Goal: Task Accomplishment & Management: Manage account settings

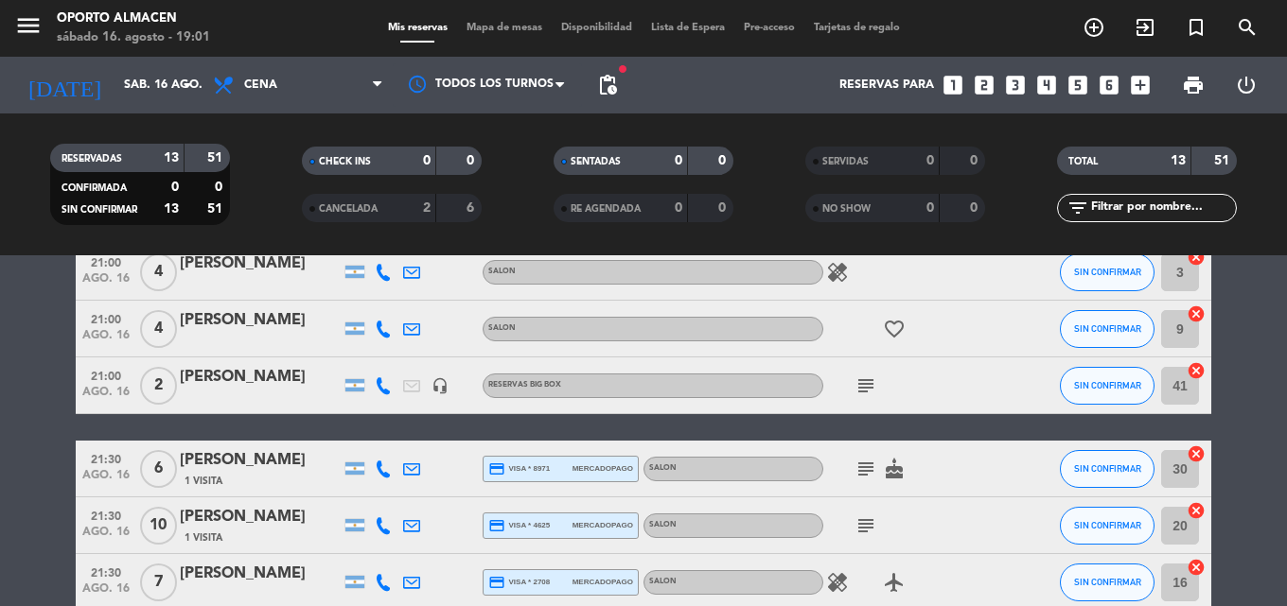
scroll to position [473, 0]
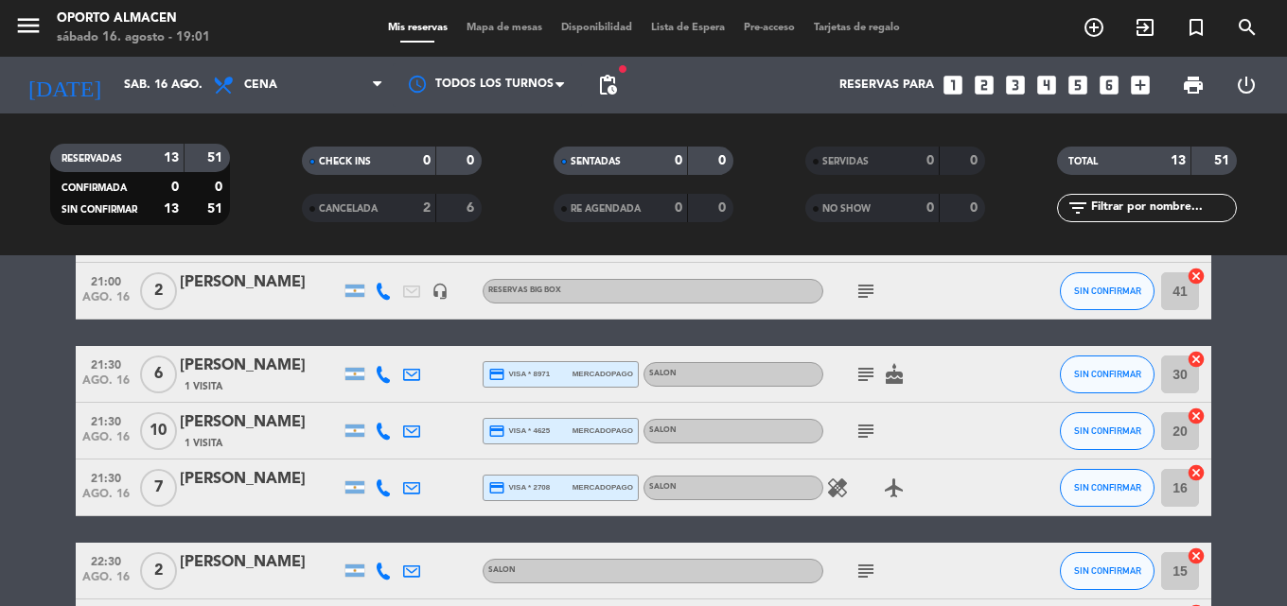
click at [855, 378] on icon "subject" at bounding box center [865, 374] width 23 height 23
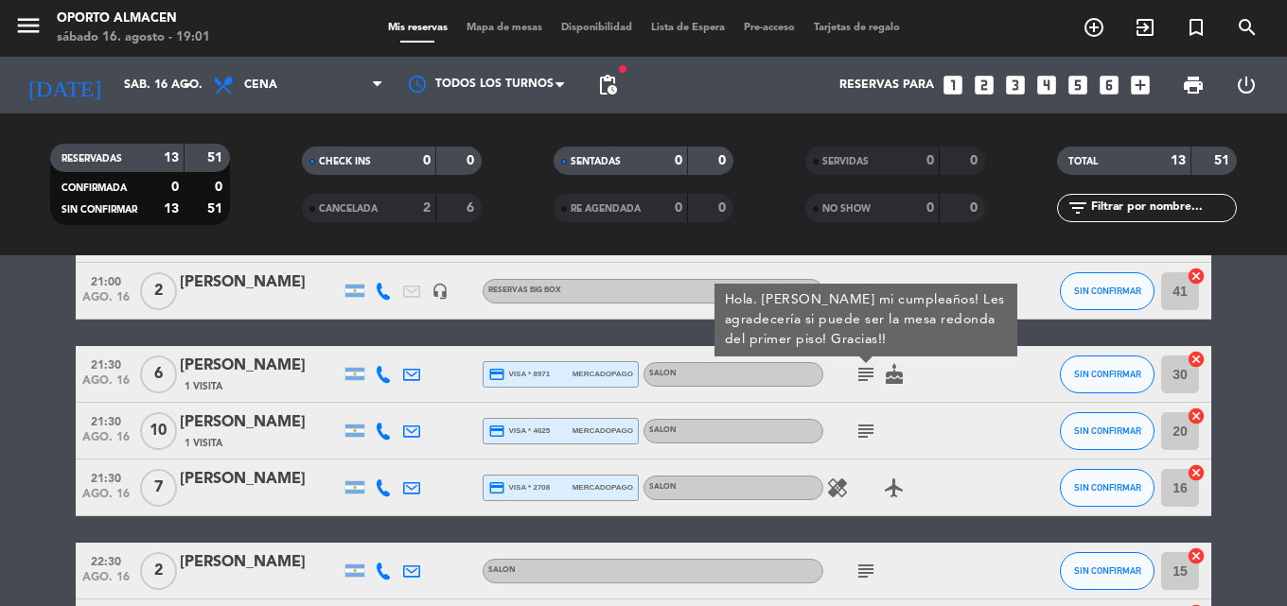
click at [856, 378] on icon "subject" at bounding box center [865, 374] width 23 height 23
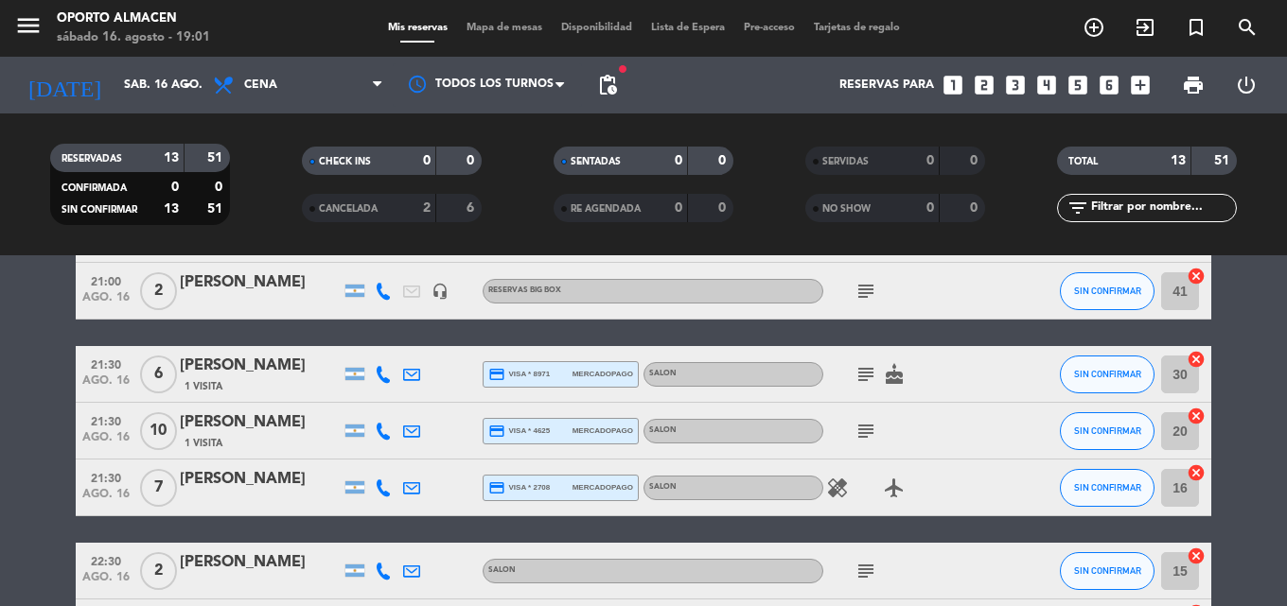
click at [372, 480] on div at bounding box center [383, 488] width 28 height 56
click at [378, 483] on icon at bounding box center [383, 488] width 17 height 17
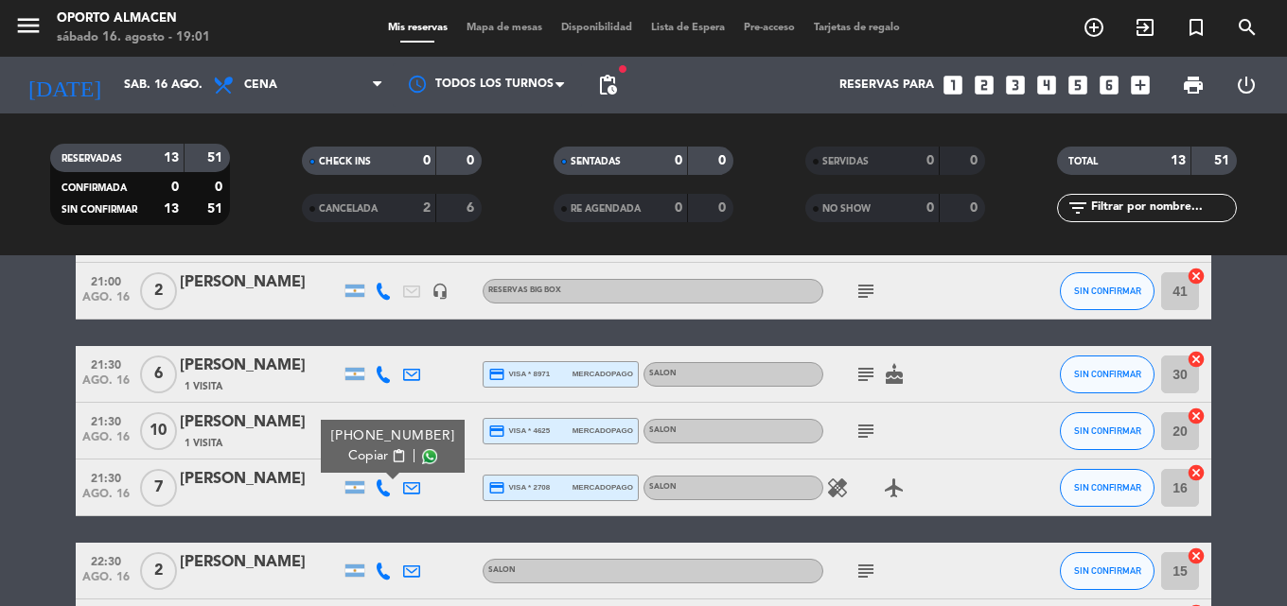
click at [392, 449] on span "content_paste" at bounding box center [399, 456] width 14 height 14
click at [384, 376] on icon at bounding box center [383, 374] width 17 height 17
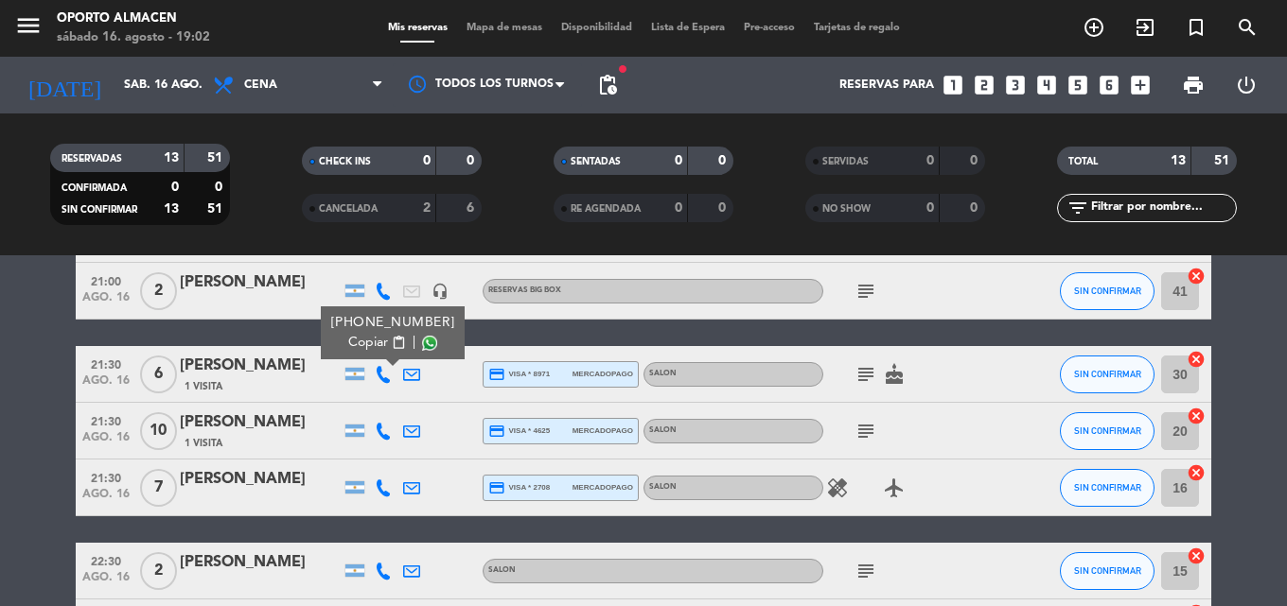
click at [243, 361] on div "[PERSON_NAME]" at bounding box center [260, 366] width 161 height 25
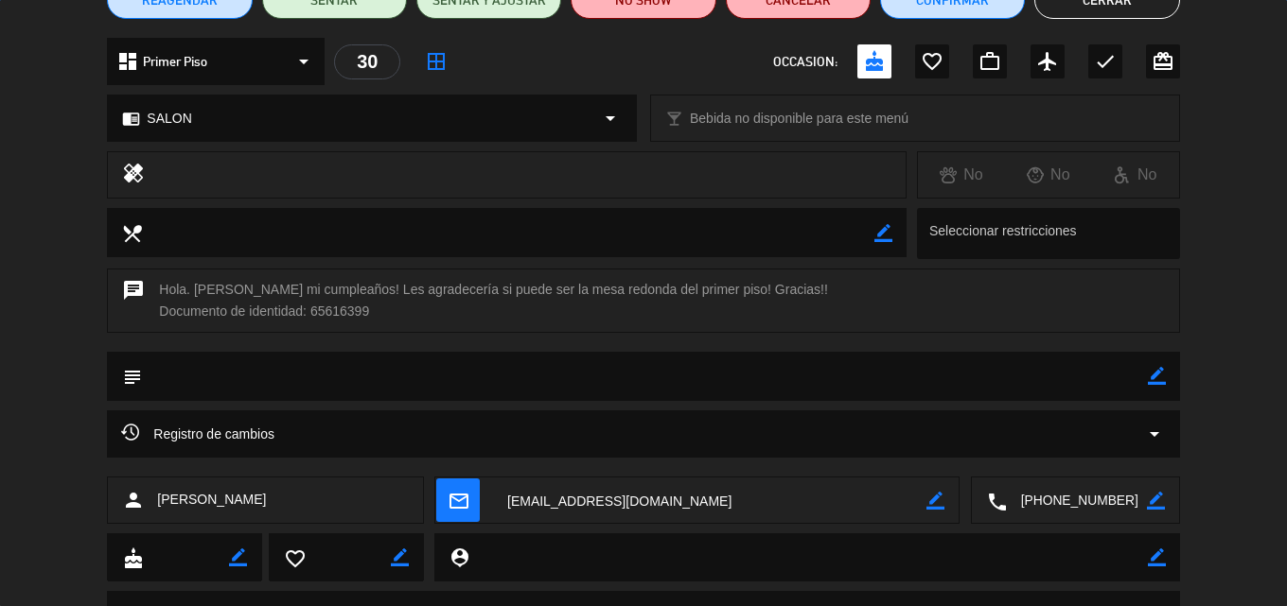
scroll to position [278, 0]
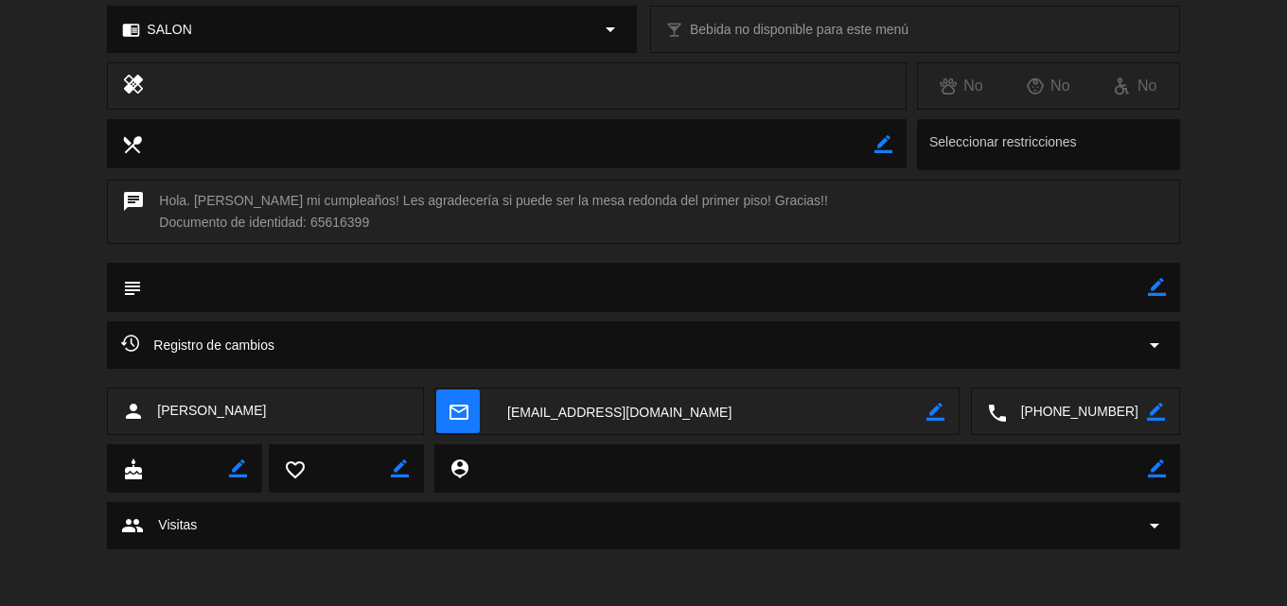
click at [1154, 342] on icon "arrow_drop_down" at bounding box center [1154, 345] width 23 height 23
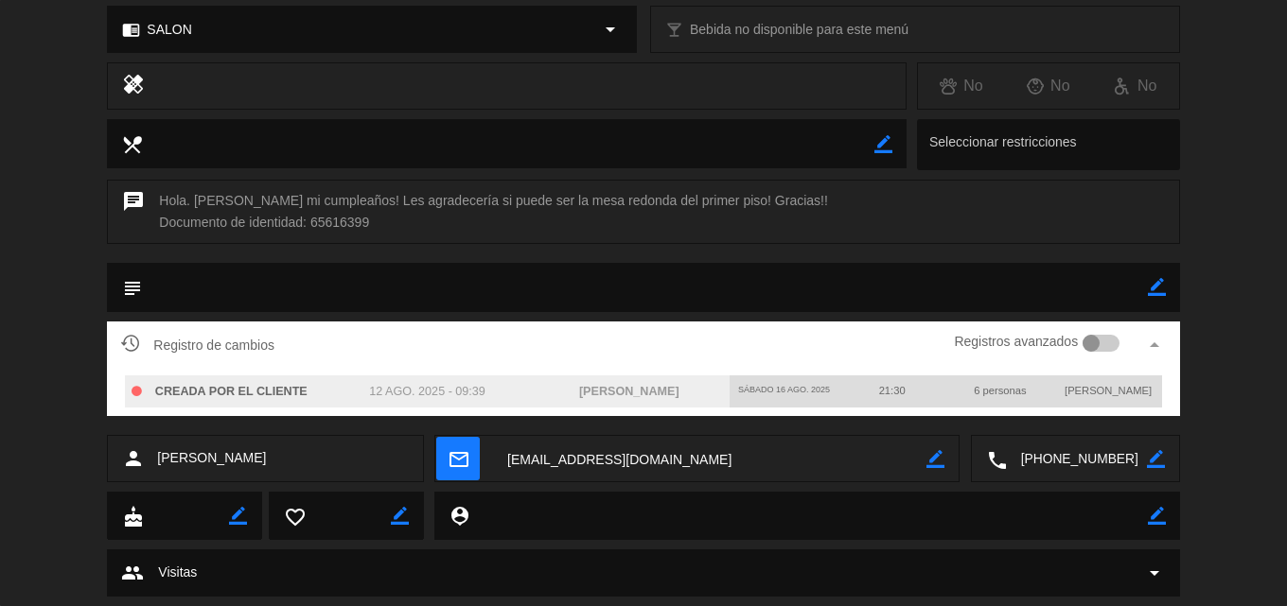
click at [1158, 342] on icon "arrow_drop_up" at bounding box center [1154, 345] width 23 height 23
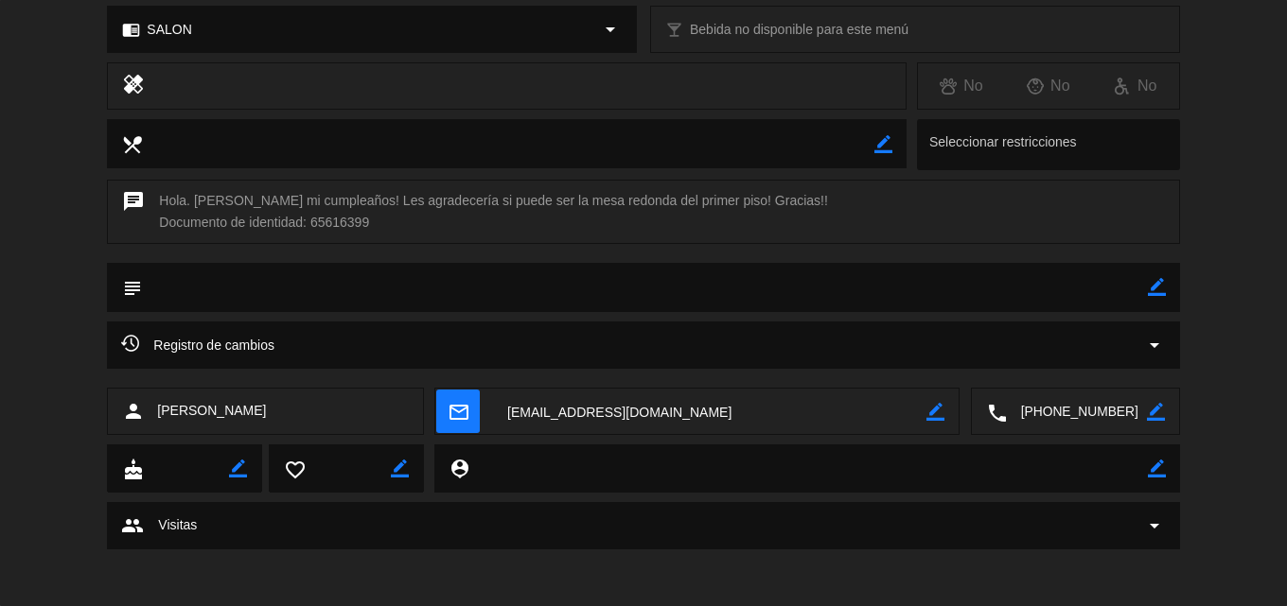
scroll to position [0, 0]
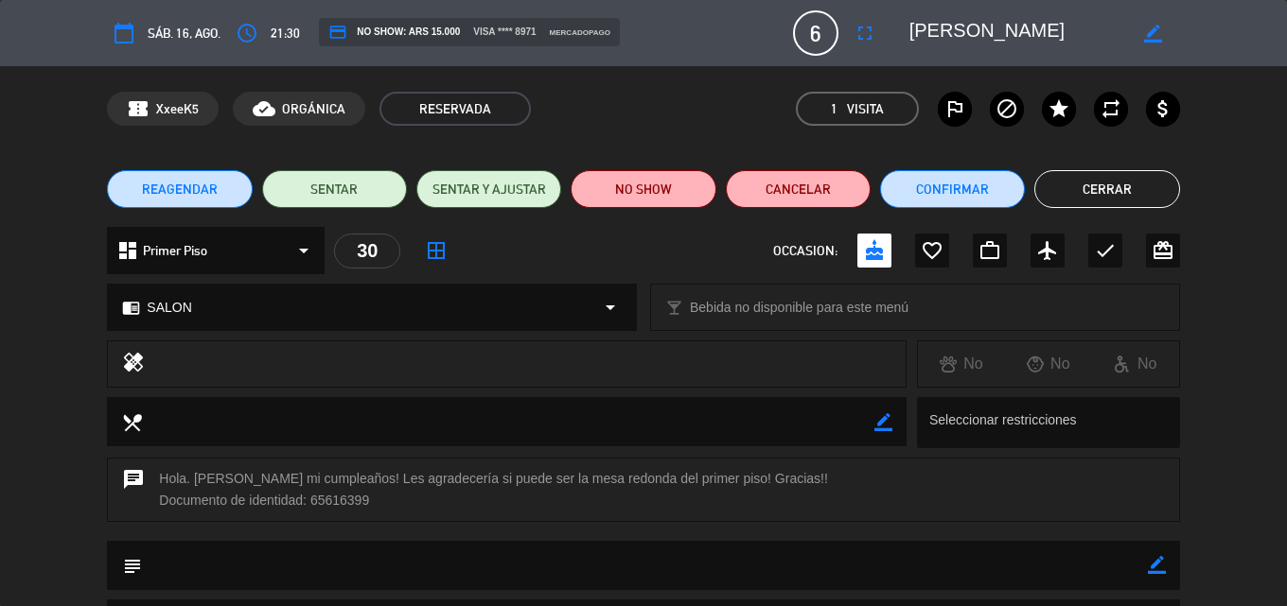
click at [1103, 183] on button "Cerrar" at bounding box center [1106, 189] width 145 height 38
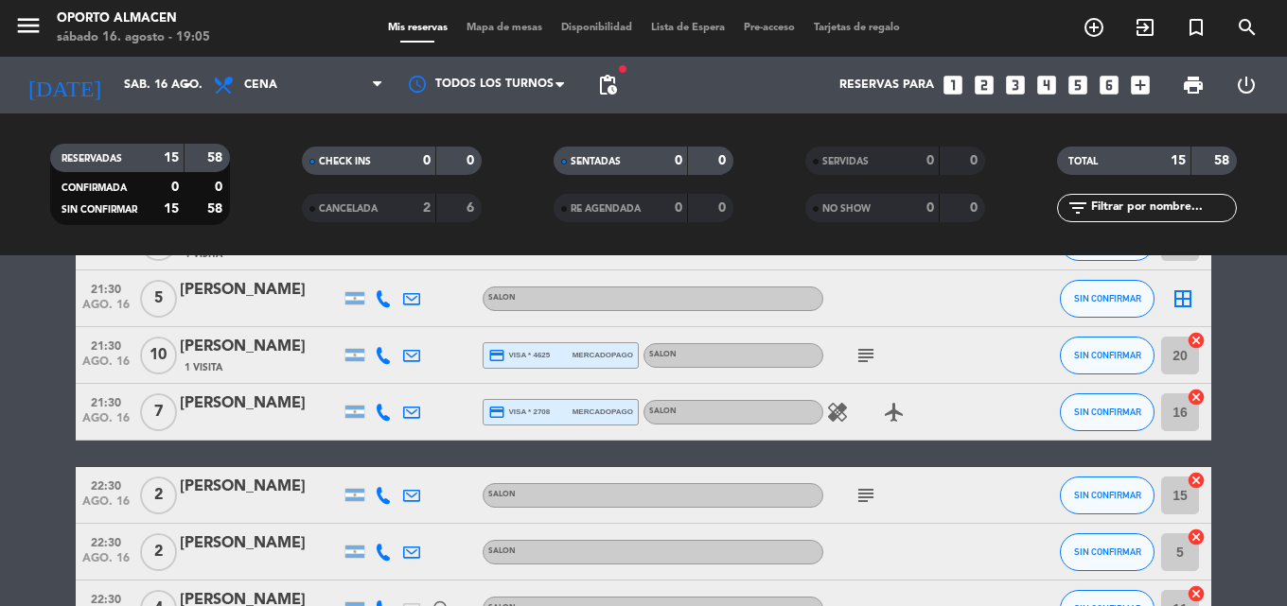
scroll to position [757, 0]
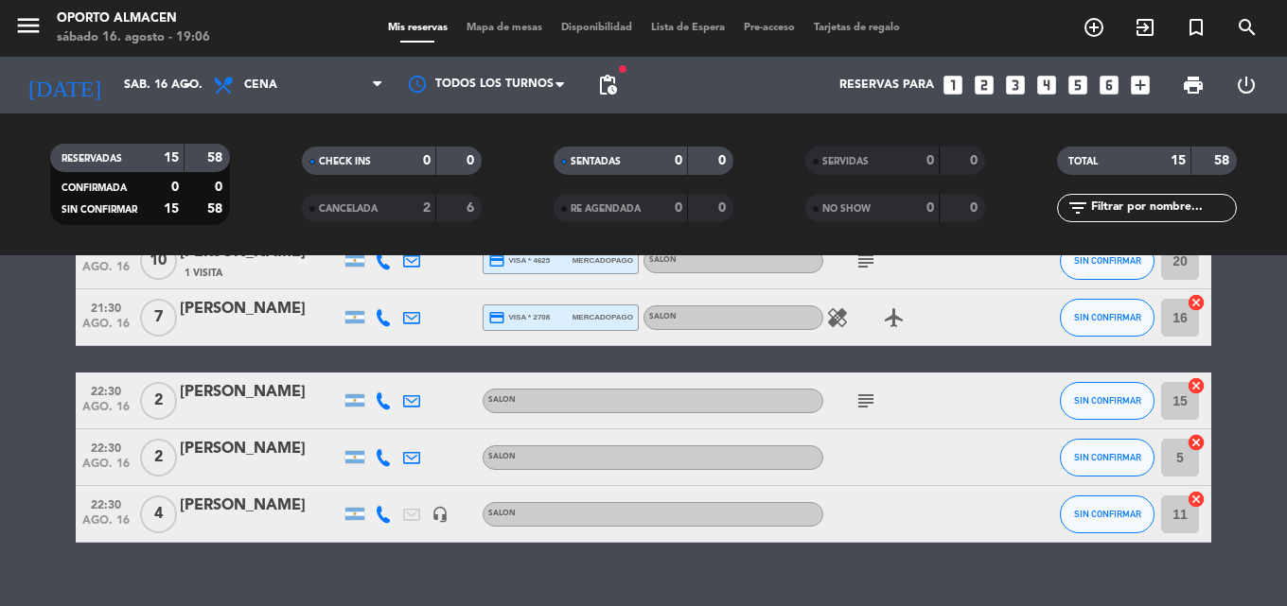
click at [862, 399] on icon "subject" at bounding box center [865, 401] width 23 height 23
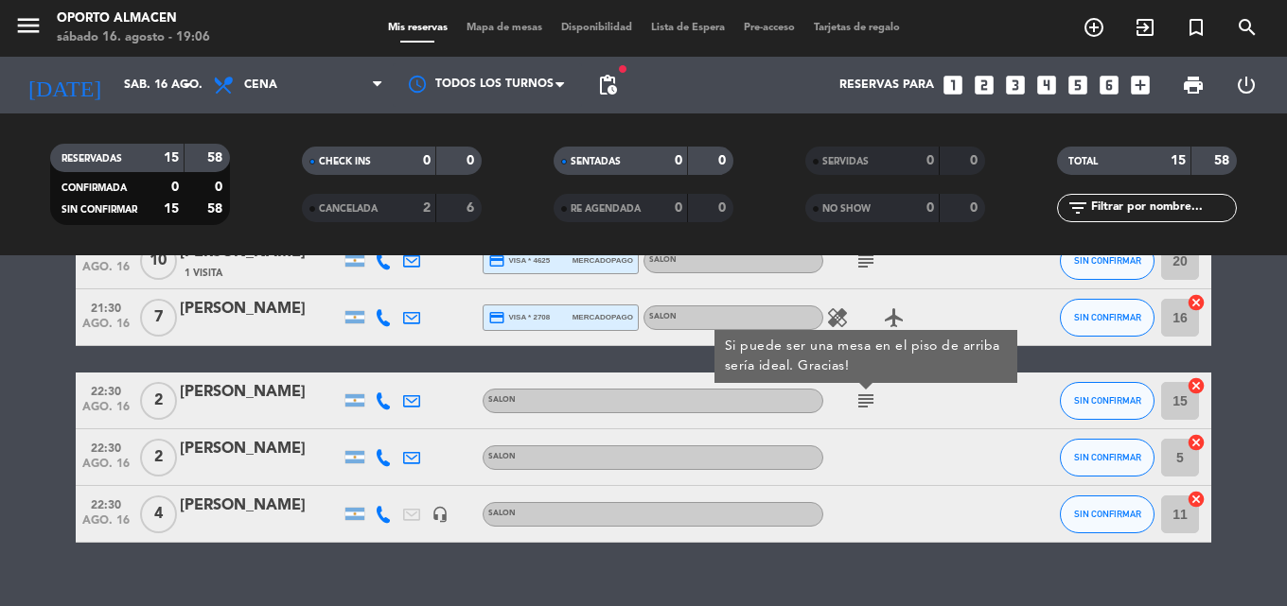
click at [863, 398] on icon "subject" at bounding box center [865, 401] width 23 height 23
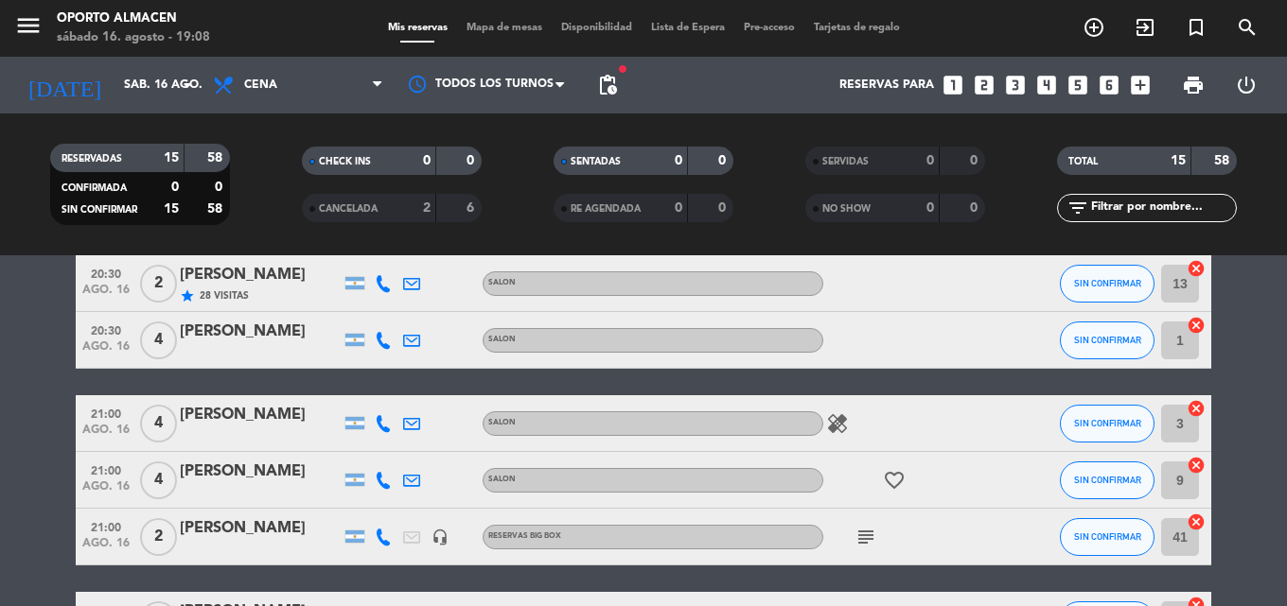
scroll to position [95, 0]
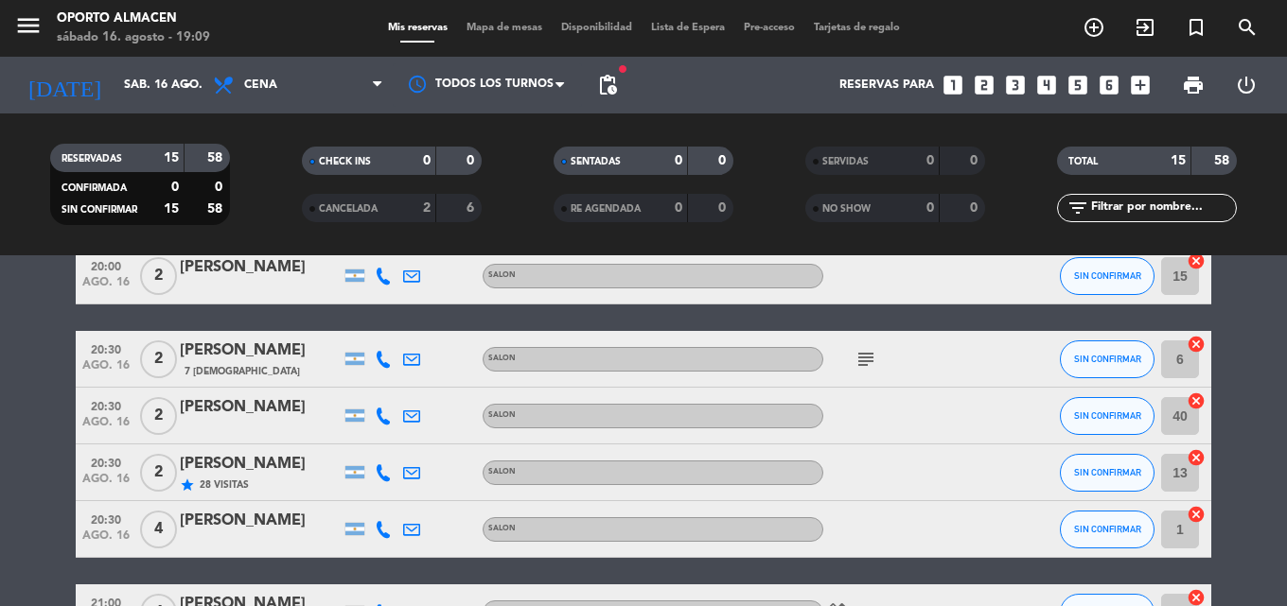
click at [649, 81] on div "Reservas para looks_one looks_two looks_3 looks_4 looks_5 looks_6 add_box" at bounding box center [892, 85] width 533 height 57
click at [607, 85] on span "pending_actions" at bounding box center [607, 85] width 23 height 23
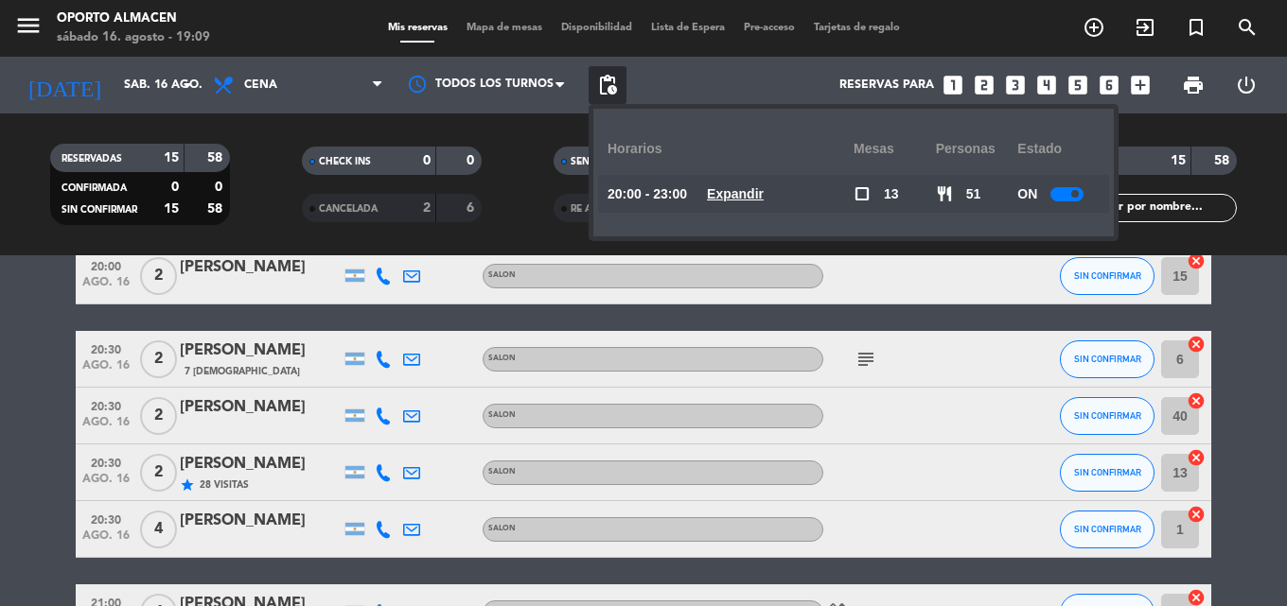
click at [763, 193] on u "Expandir" at bounding box center [735, 193] width 57 height 15
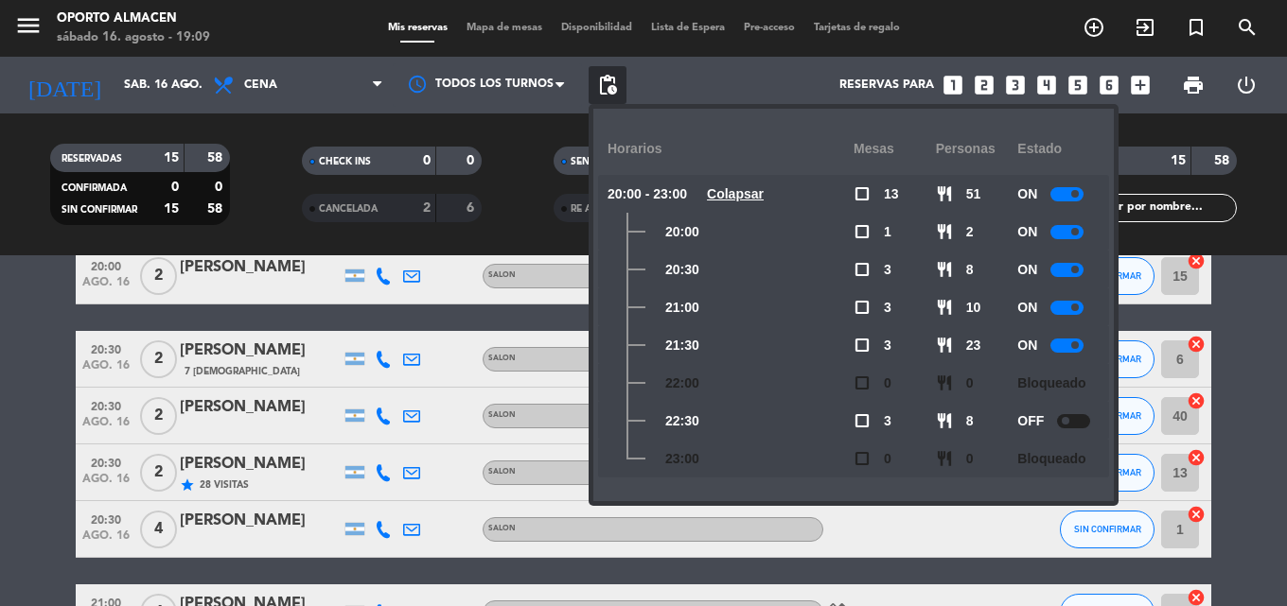
click at [1074, 266] on div at bounding box center [1066, 270] width 33 height 14
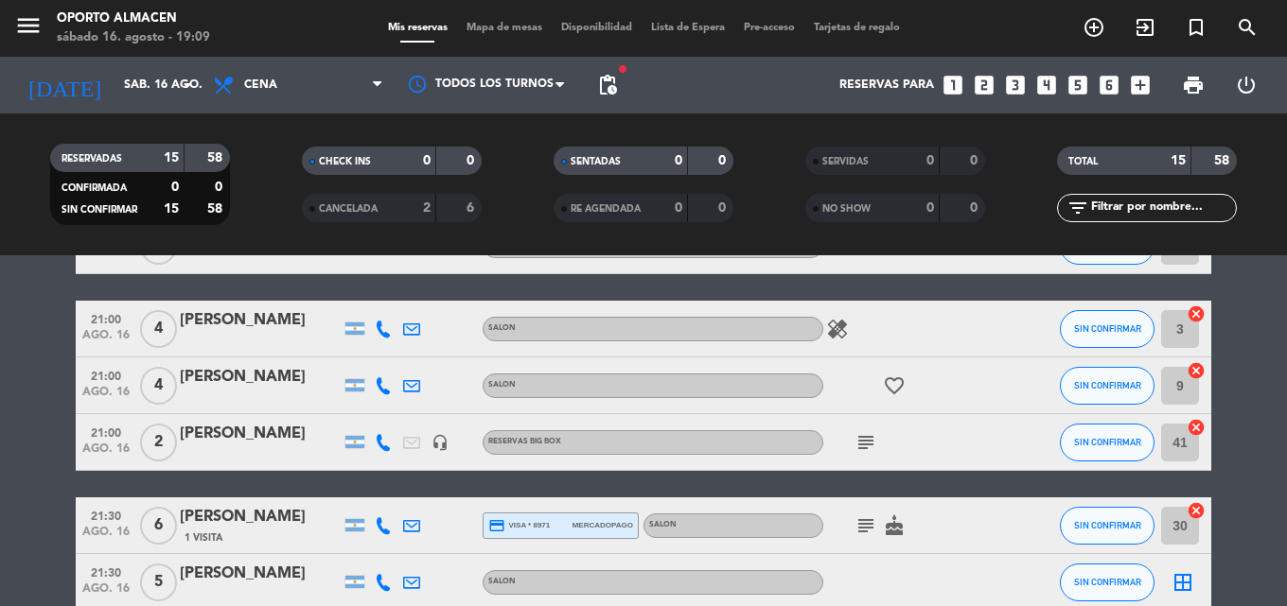
scroll to position [568, 0]
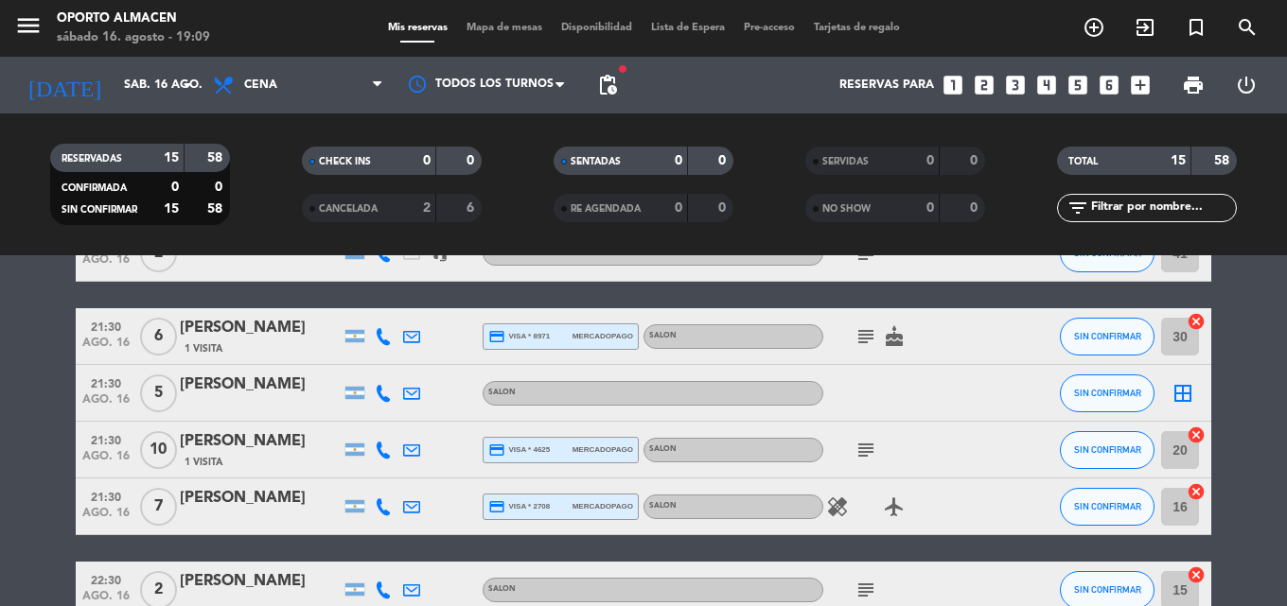
click at [377, 391] on icon at bounding box center [383, 393] width 17 height 17
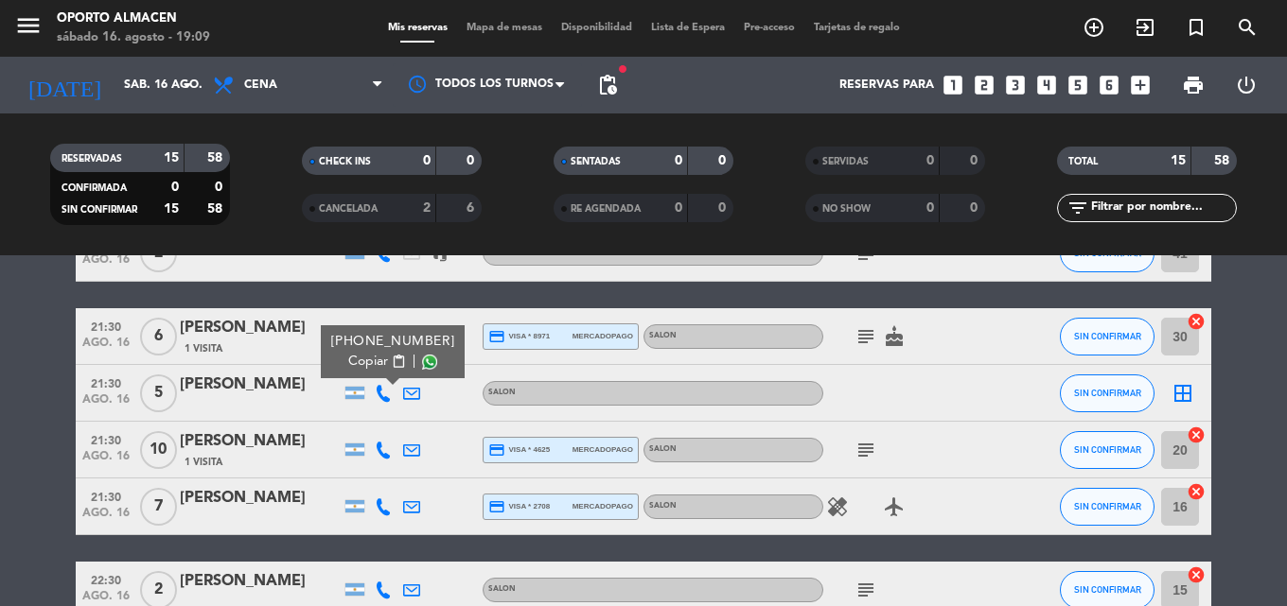
click at [392, 360] on span "content_paste" at bounding box center [399, 362] width 14 height 14
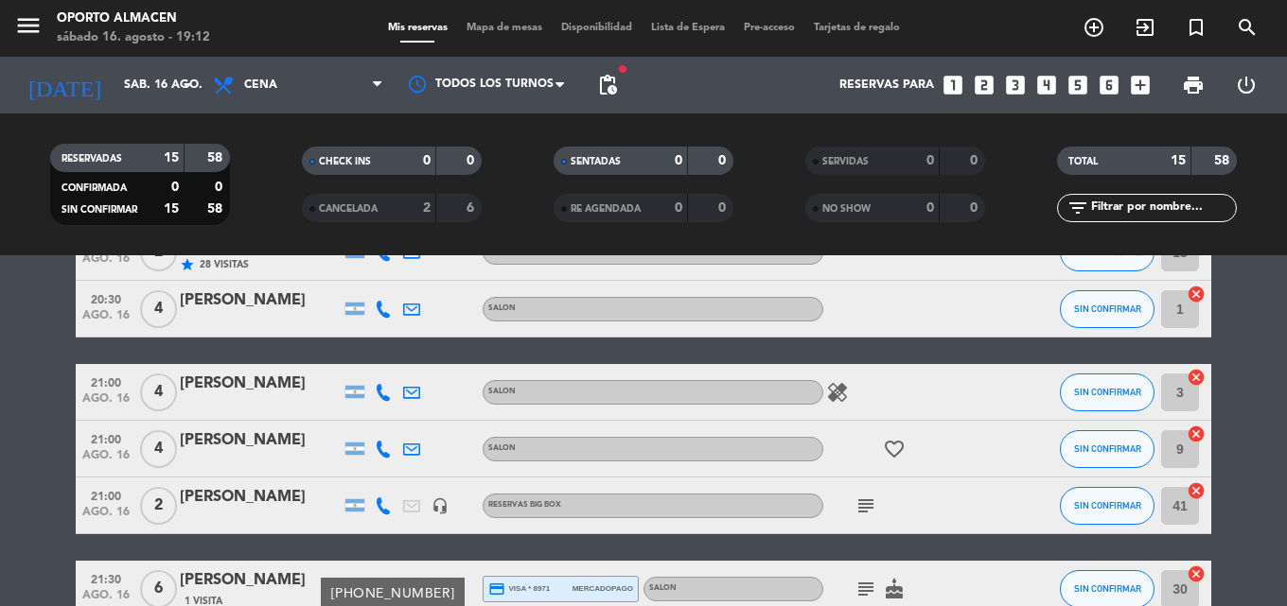
scroll to position [0, 0]
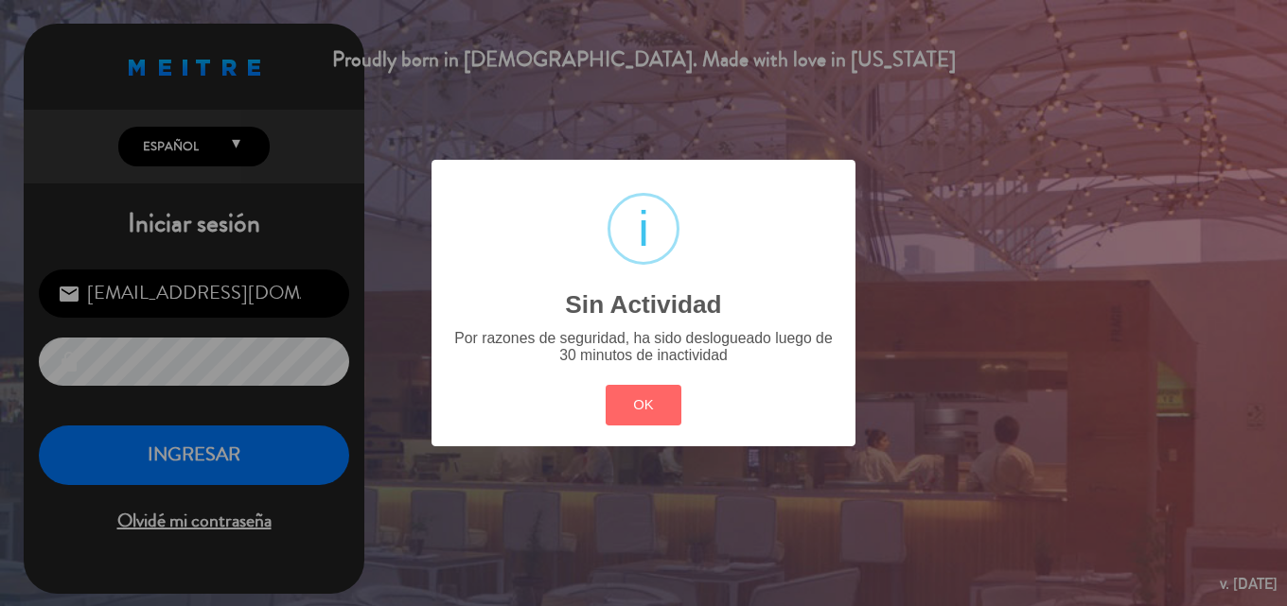
click at [650, 383] on div "OK Cancel" at bounding box center [643, 404] width 85 height 49
click at [619, 409] on button "OK" at bounding box center [643, 405] width 77 height 41
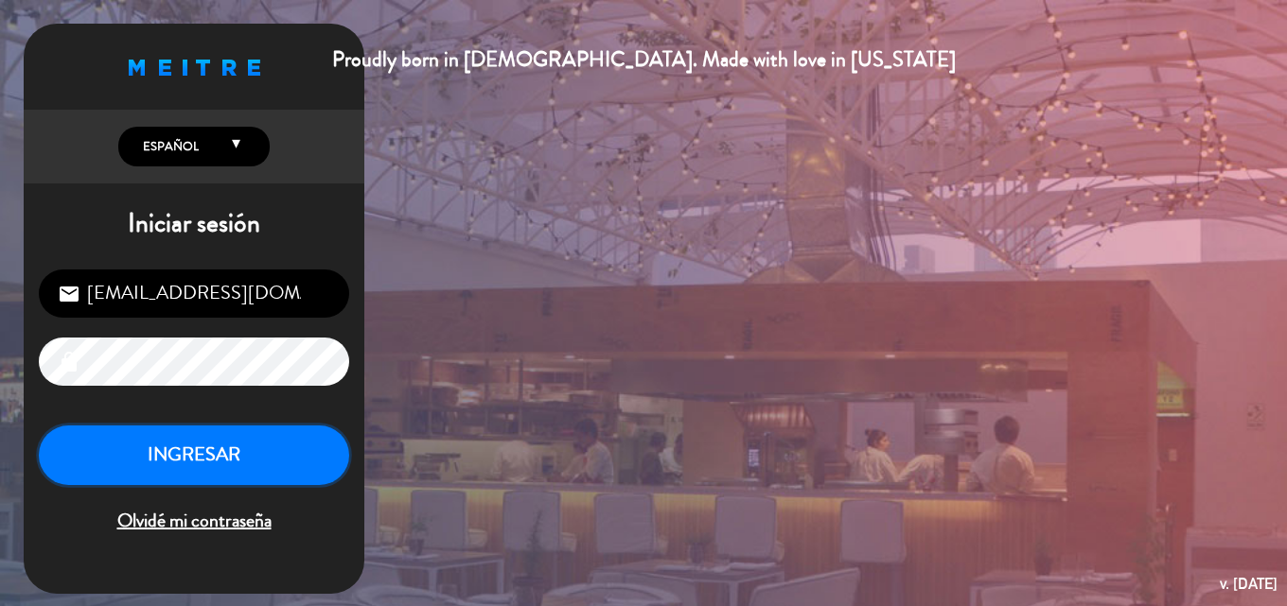
click at [254, 457] on button "INGRESAR" at bounding box center [194, 456] width 310 height 60
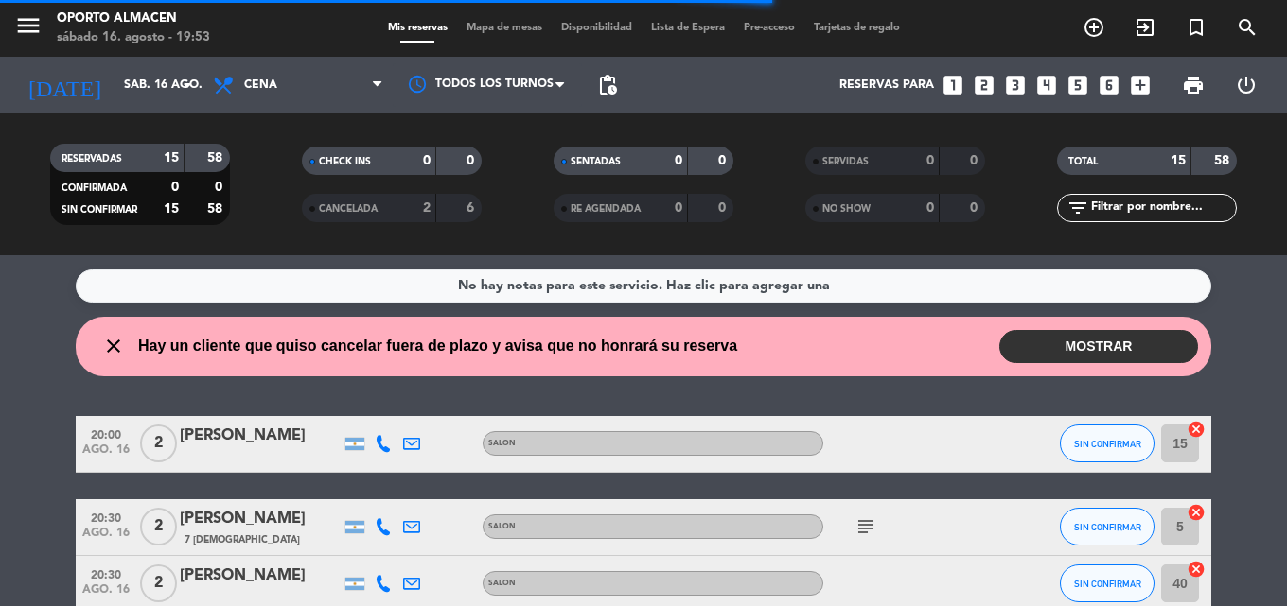
click at [1043, 351] on button "MOSTRAR" at bounding box center [1098, 346] width 199 height 33
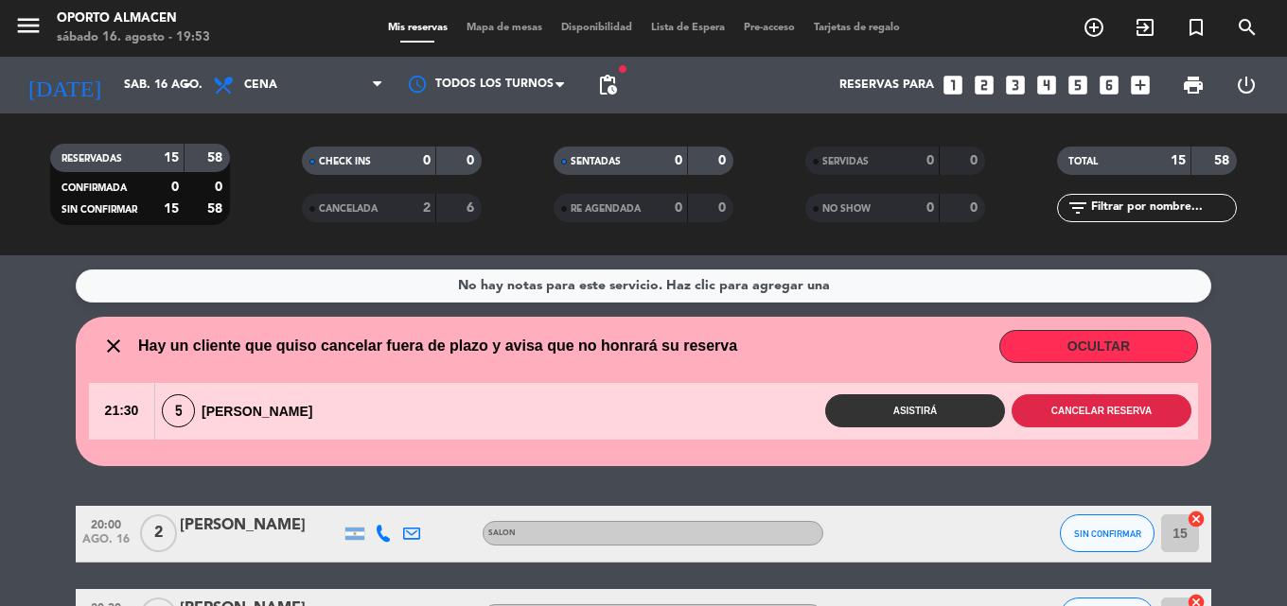
click at [1061, 417] on button "Cancelar reserva" at bounding box center [1101, 411] width 180 height 33
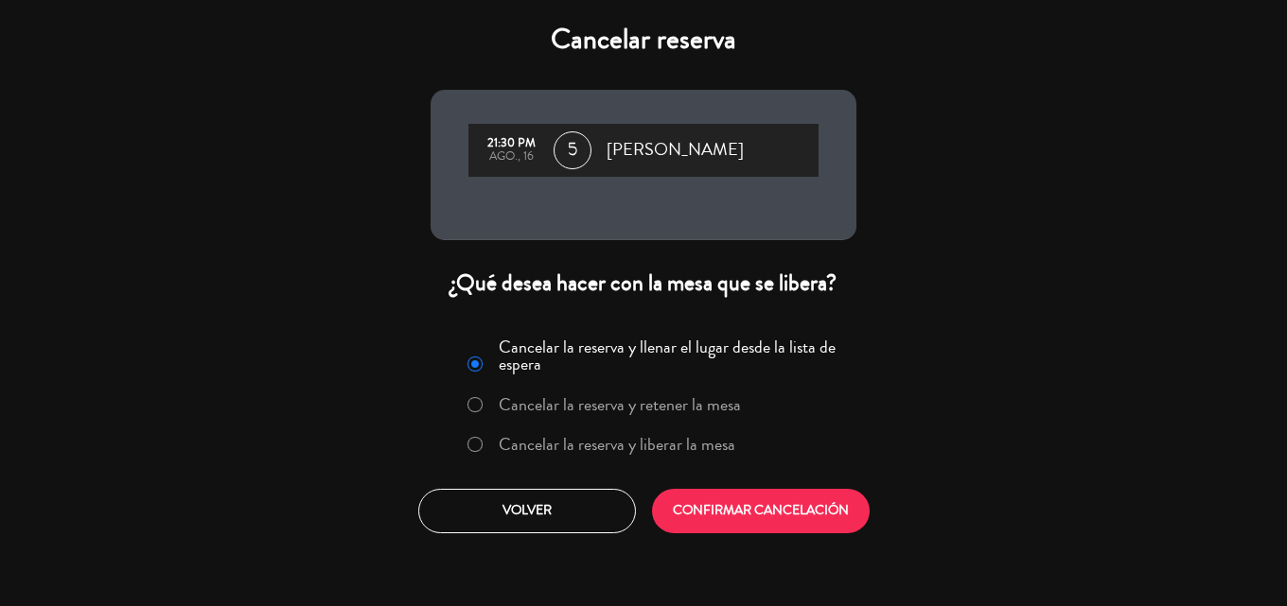
click at [539, 445] on label "Cancelar la reserva y liberar la mesa" at bounding box center [617, 444] width 237 height 17
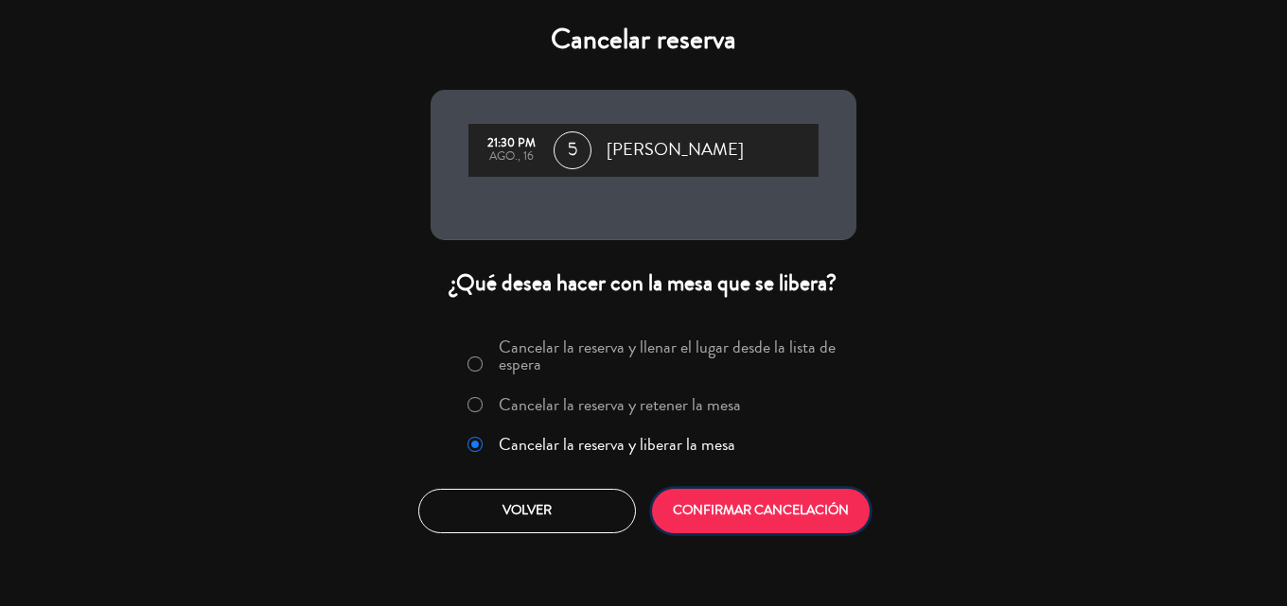
click at [710, 507] on button "CONFIRMAR CANCELACIÓN" at bounding box center [761, 511] width 218 height 44
